Goal: Check status: Check status

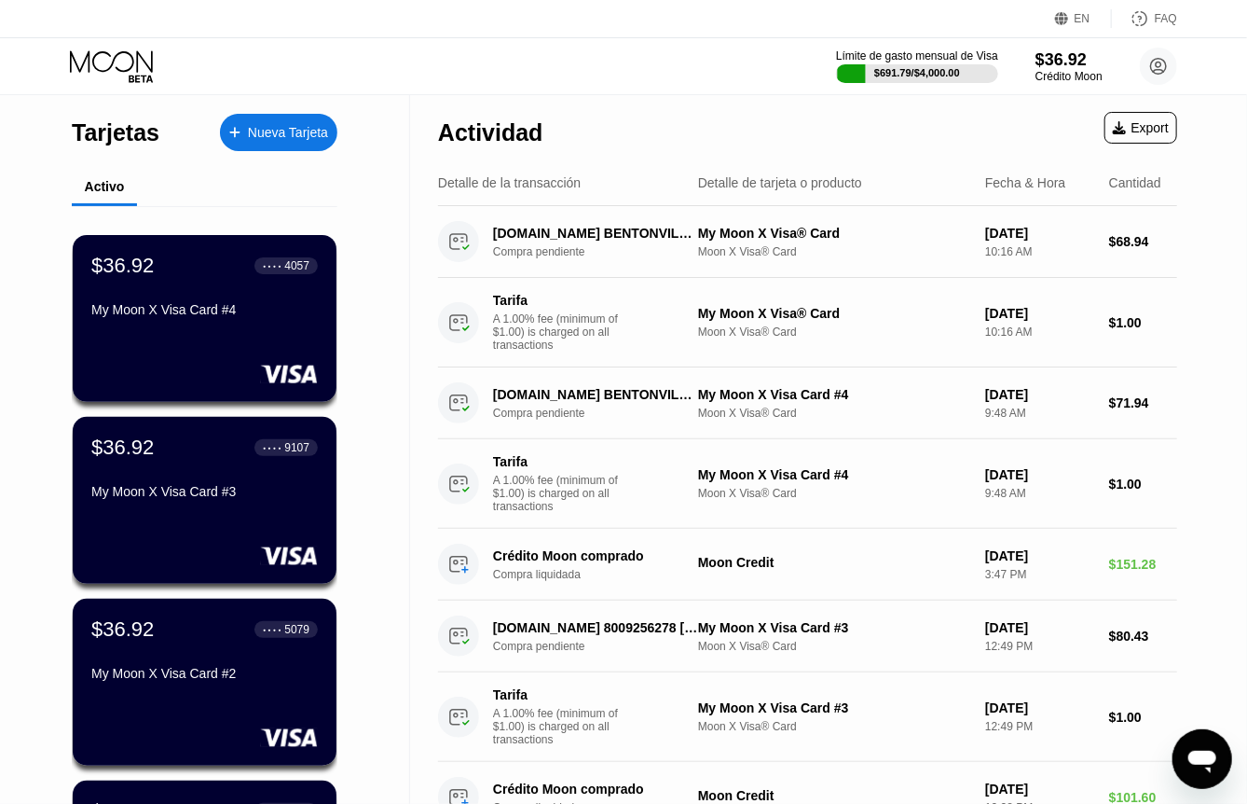
scroll to position [93, 0]
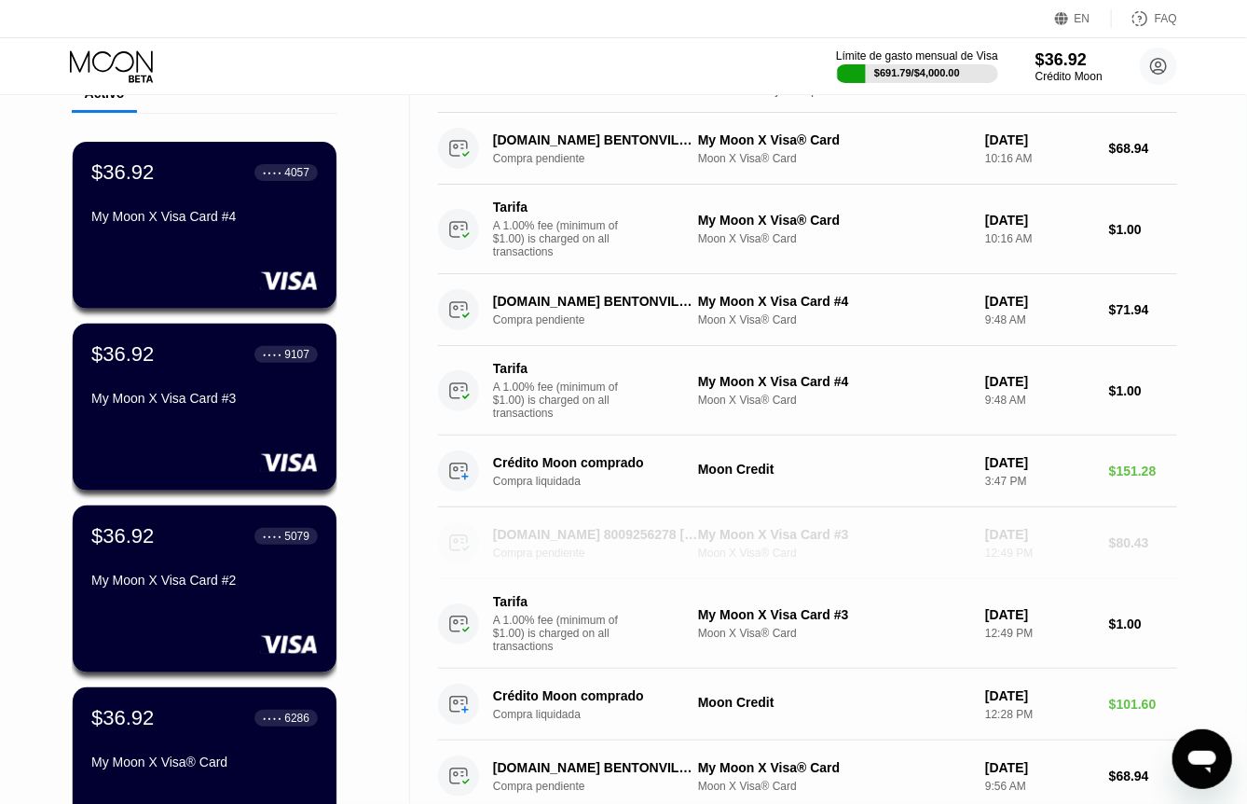
drag, startPoint x: 1170, startPoint y: 566, endPoint x: 1101, endPoint y: 564, distance: 69.0
click at [1101, 564] on div "[DOMAIN_NAME] 8009256278 [GEOGRAPHIC_DATA] US Compra pendiente My Moon X Visa C…" at bounding box center [807, 543] width 739 height 72
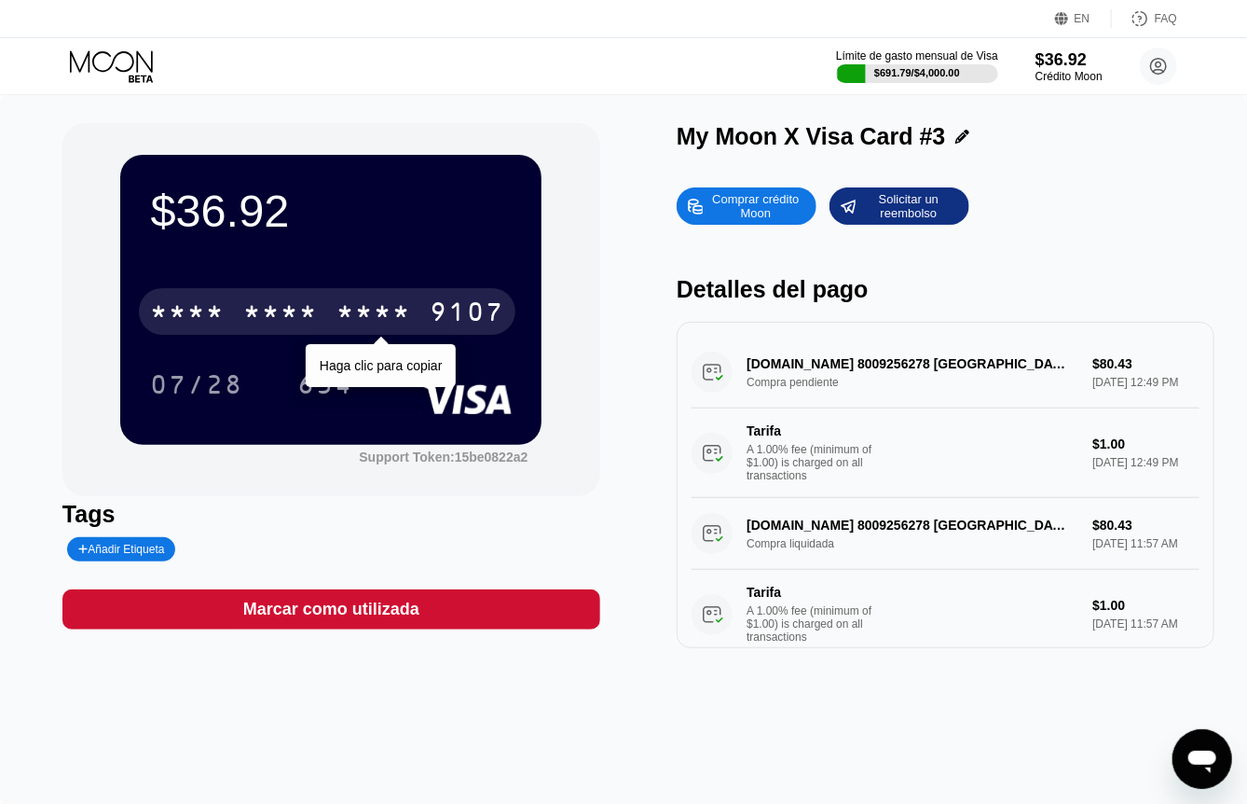
drag, startPoint x: 291, startPoint y: 332, endPoint x: 307, endPoint y: 334, distance: 16.0
click at [291, 329] on div "* * * *" at bounding box center [280, 314] width 75 height 30
